Goal: Register for event/course

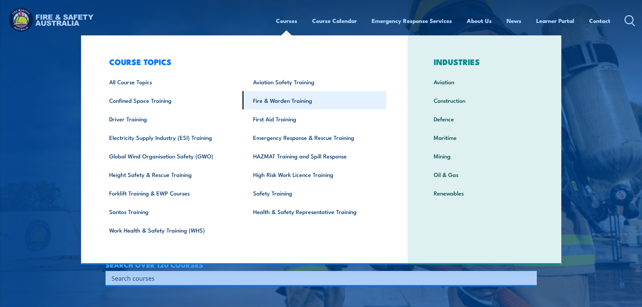
click at [270, 105] on link "Fire & Warden Training" at bounding box center [315, 100] width 144 height 19
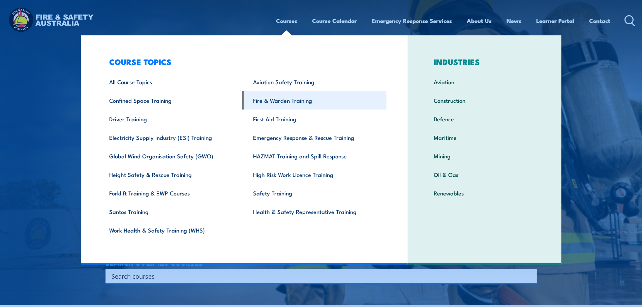
scroll to position [29, 0]
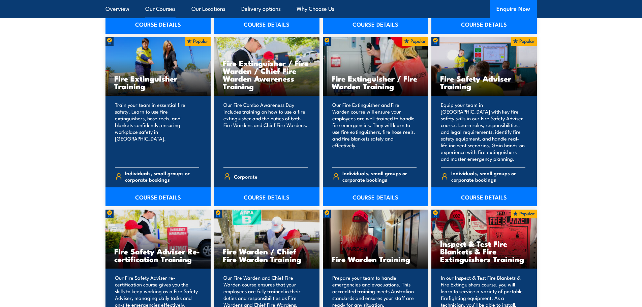
scroll to position [742, 0]
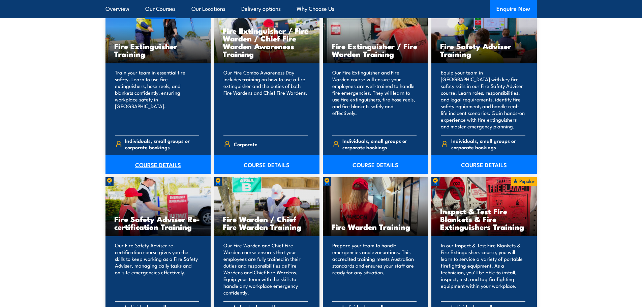
click at [173, 162] on link "COURSE DETAILS" at bounding box center [159, 164] width 106 height 19
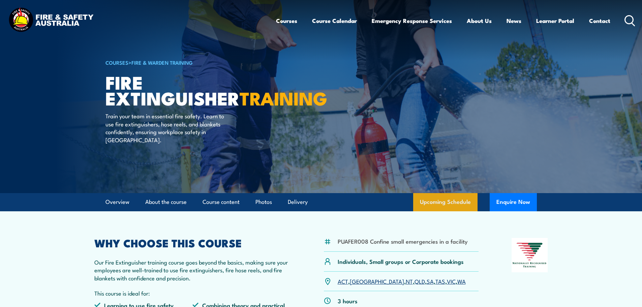
click at [431, 197] on link "Upcoming Schedule" at bounding box center [445, 202] width 64 height 18
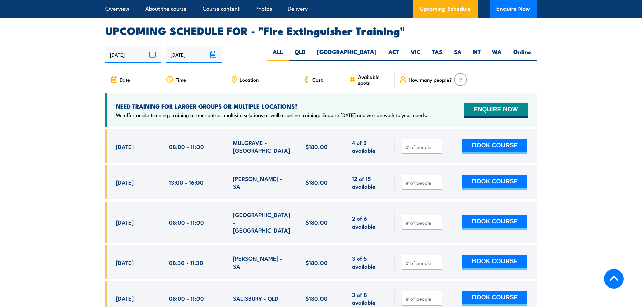
scroll to position [1131, 0]
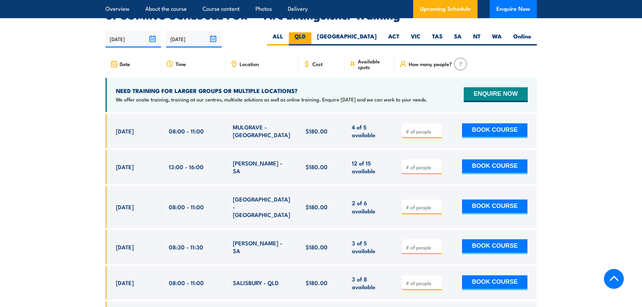
click at [312, 32] on label "QLD" at bounding box center [300, 38] width 23 height 13
click at [310, 32] on input "QLD" at bounding box center [308, 34] width 4 height 4
radio input "true"
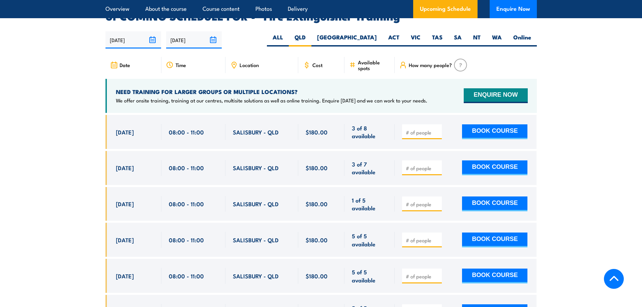
scroll to position [1131, 0]
